Goal: Use online tool/utility: Utilize a website feature to perform a specific function

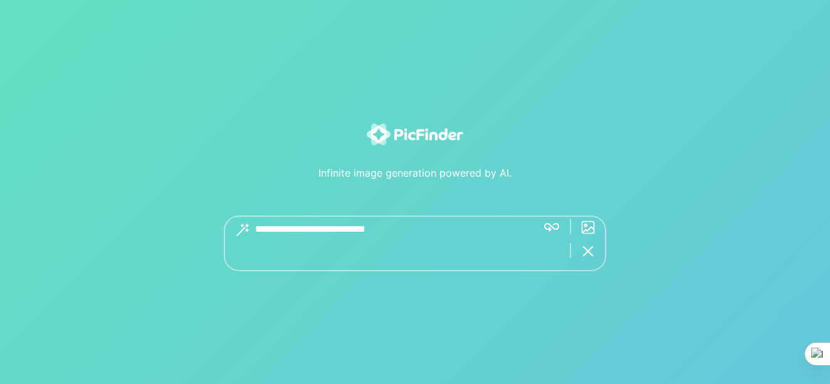
type textarea "**********"
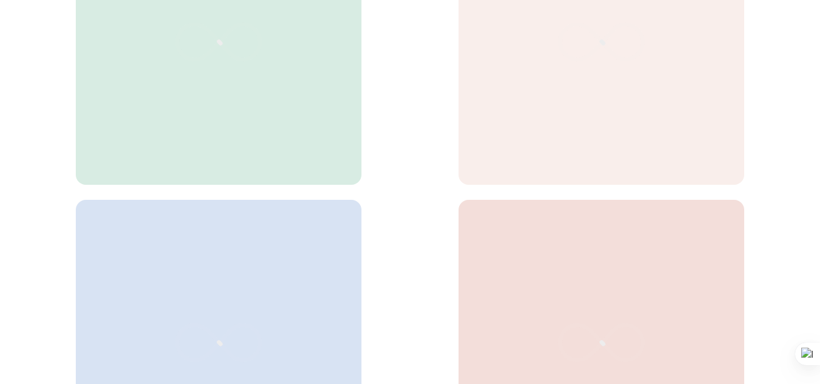
scroll to position [188, 0]
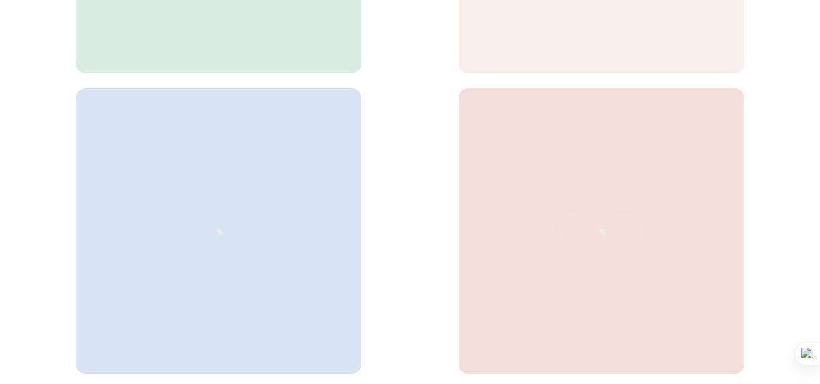
scroll to position [313, 0]
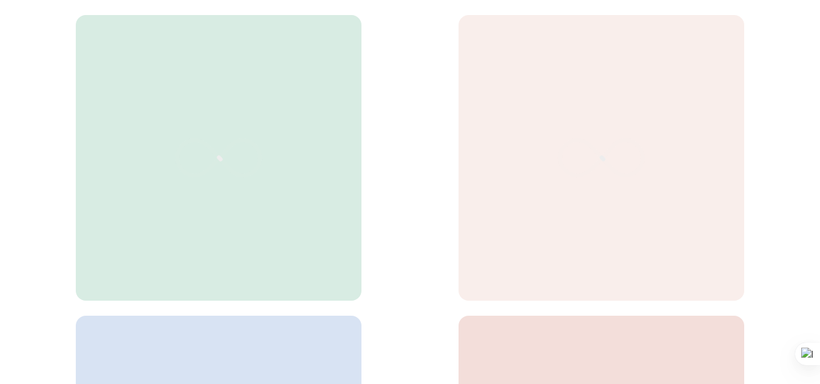
scroll to position [125, 0]
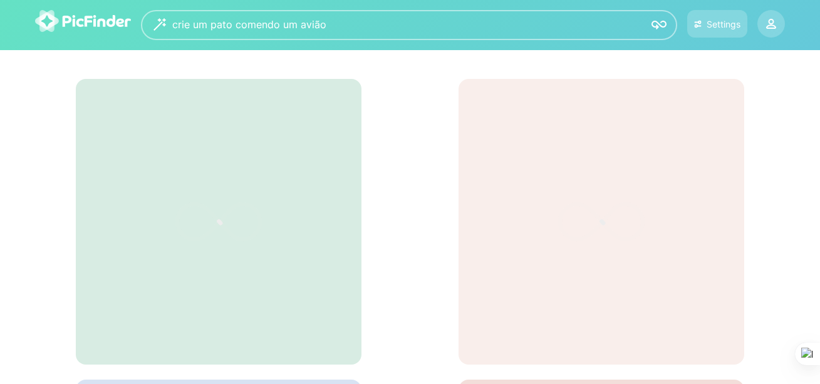
click at [662, 31] on img at bounding box center [659, 25] width 15 height 15
click at [717, 21] on div "Settings" at bounding box center [724, 24] width 34 height 11
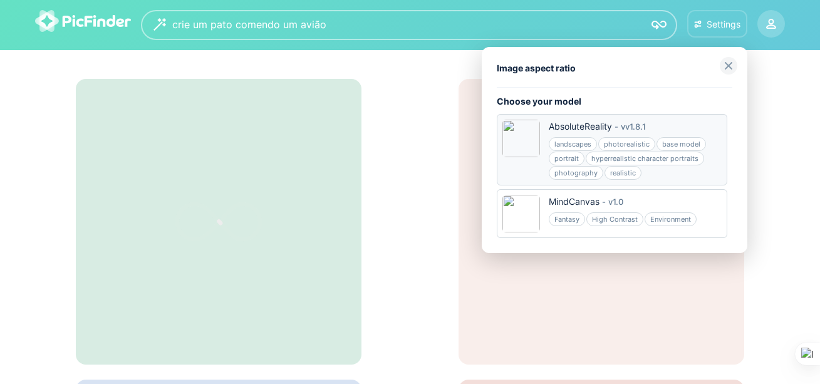
click at [542, 152] on div "AbsoluteReality - v v1.8.1 landscapes photorealistic base model portrait hyperr…" at bounding box center [612, 149] width 231 height 71
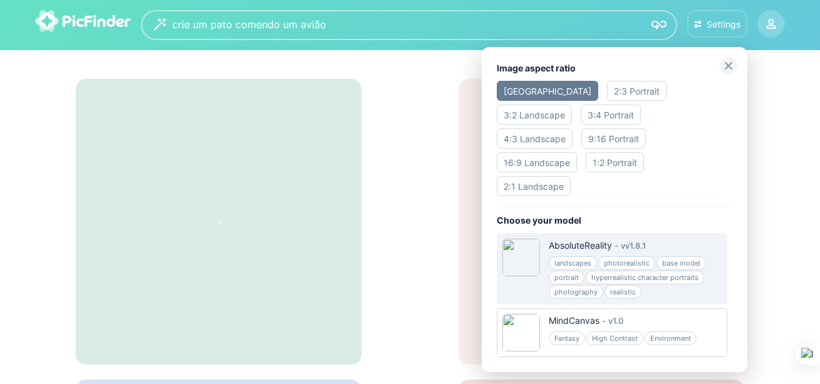
click at [572, 105] on div "3:2 Landscape" at bounding box center [534, 115] width 75 height 20
